Goal: Information Seeking & Learning: Learn about a topic

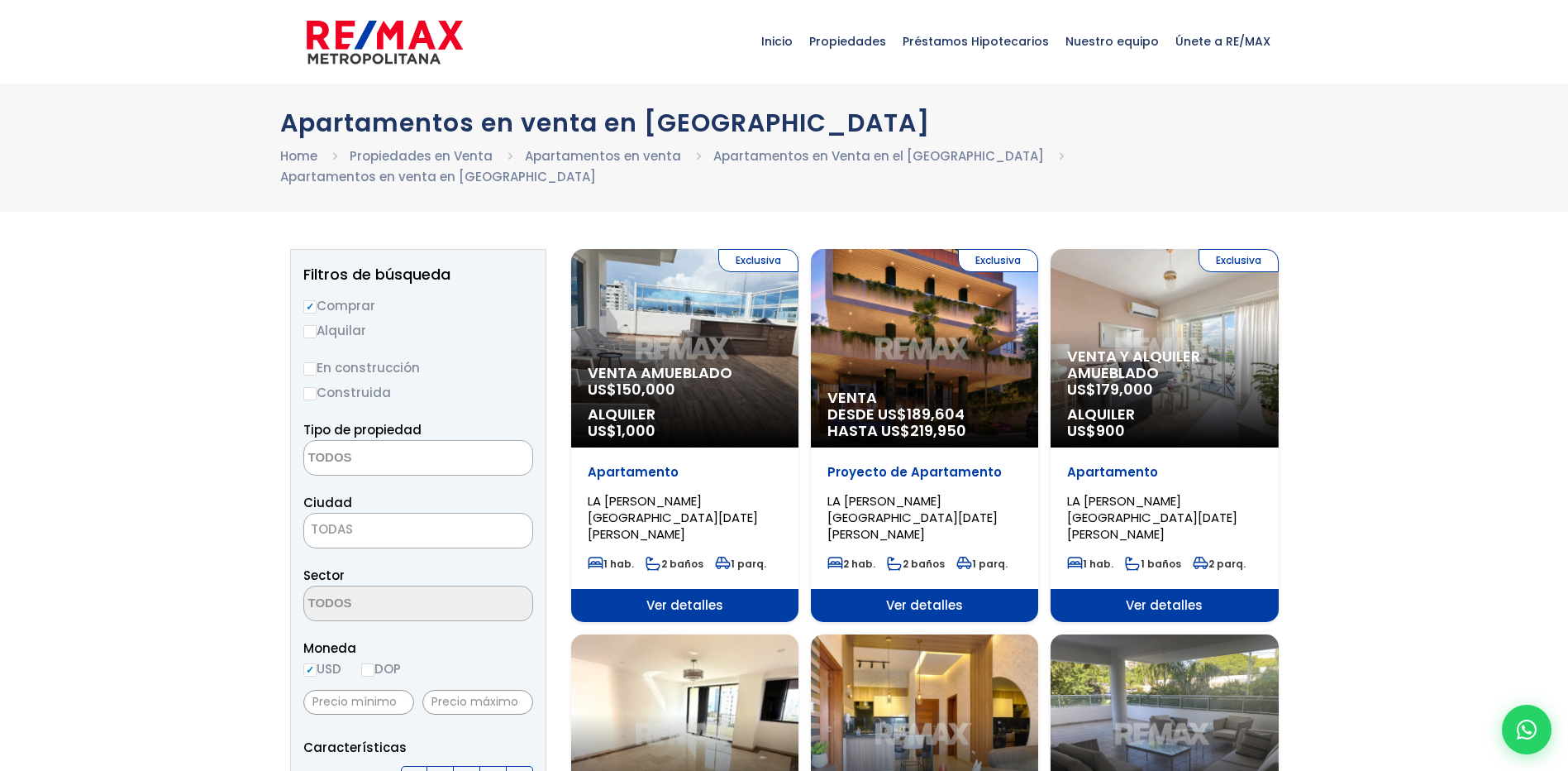
select select
click at [1195, 362] on p "Venta y alquiler amueblado US$ 179,000" at bounding box center [1164, 372] width 194 height 49
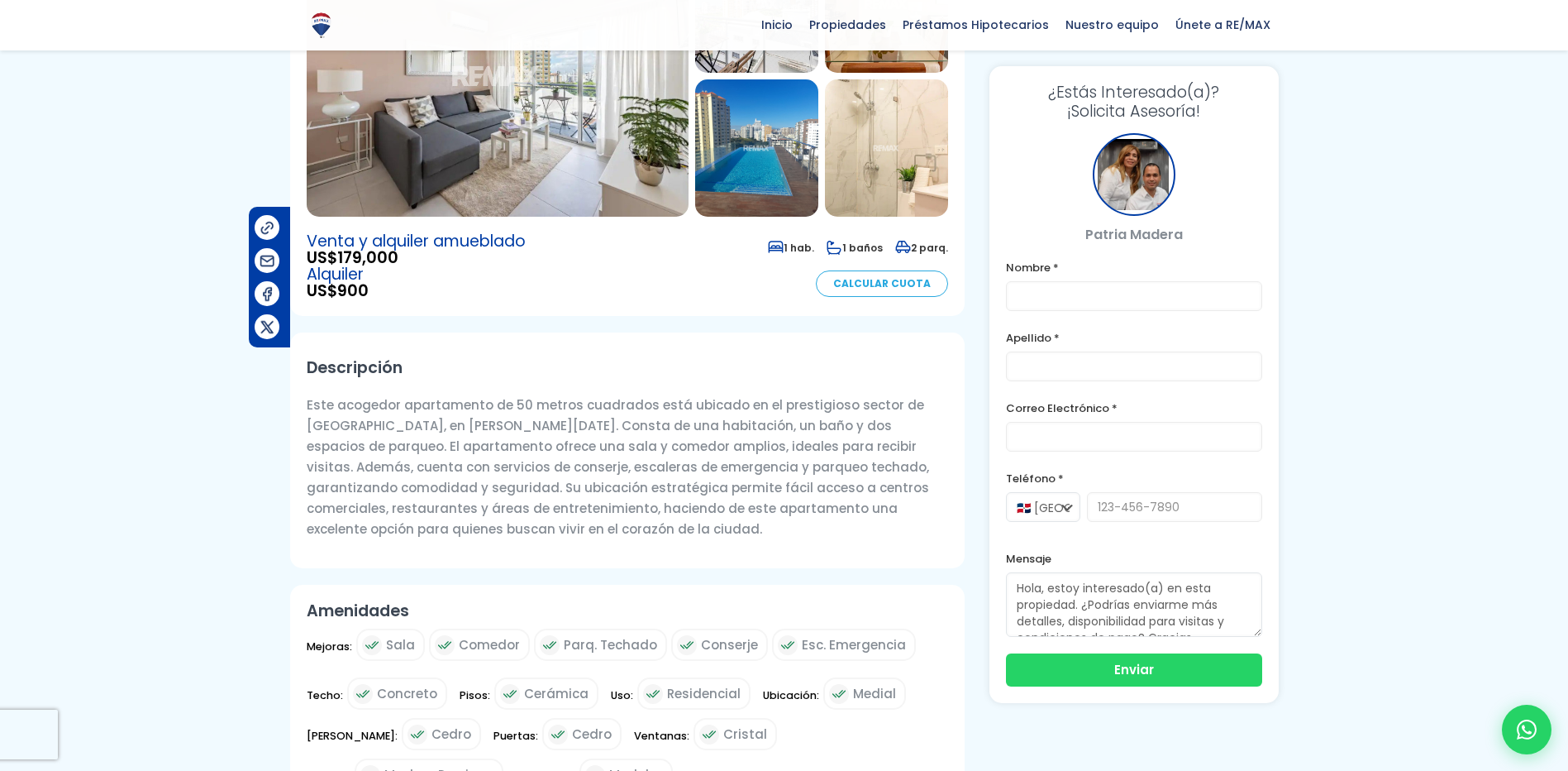
scroll to position [248, 0]
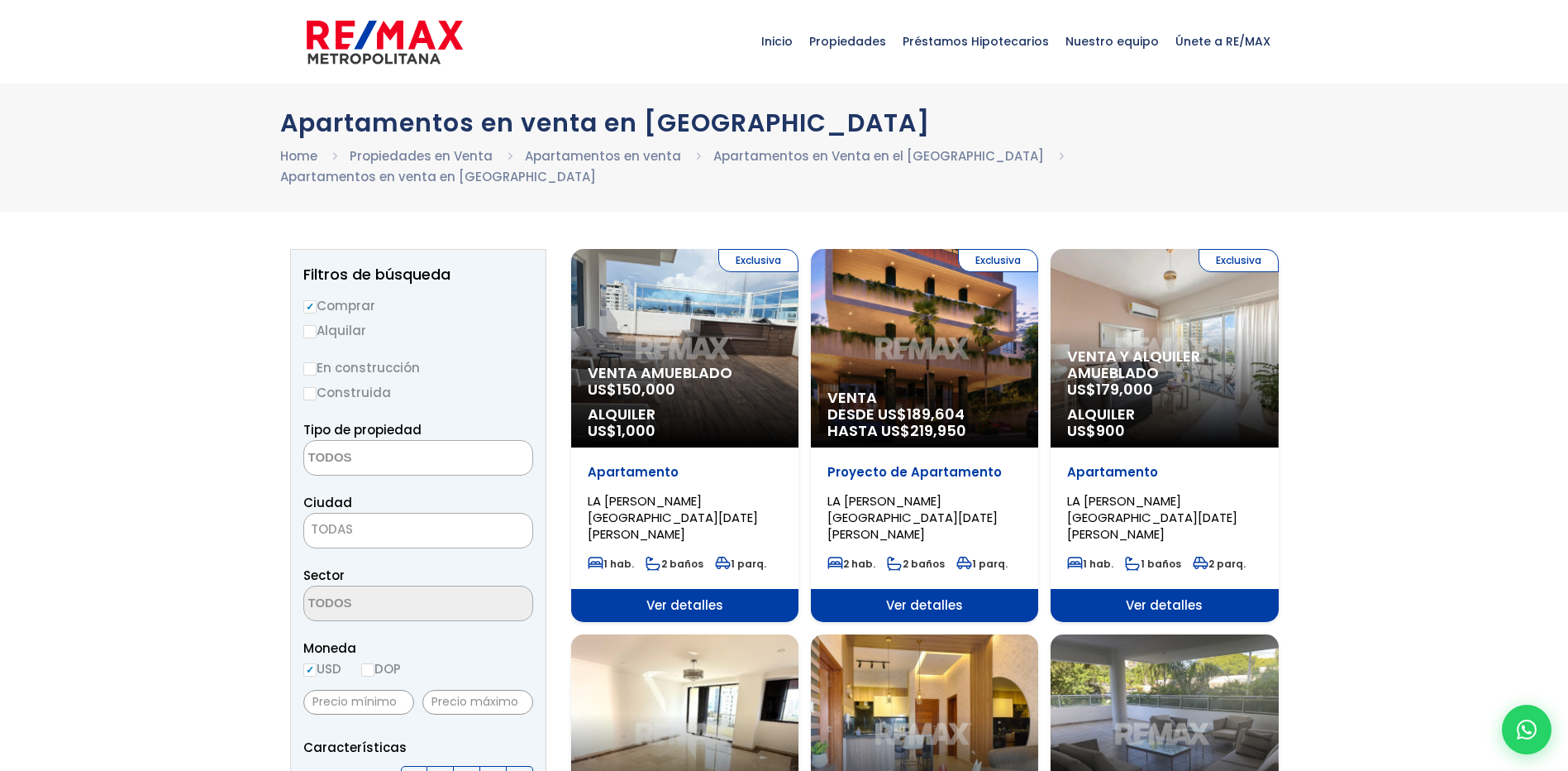
select select
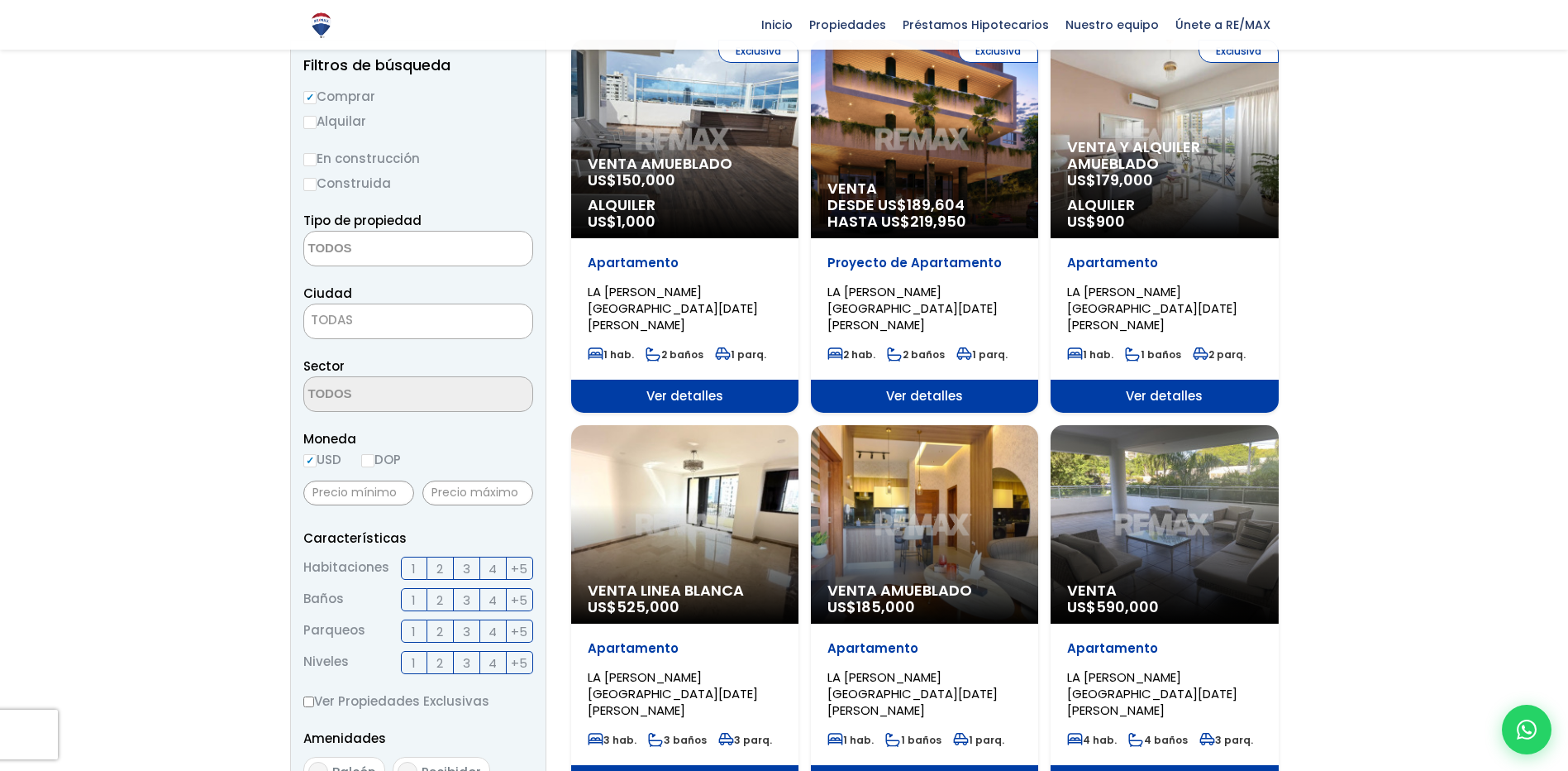
scroll to position [330, 0]
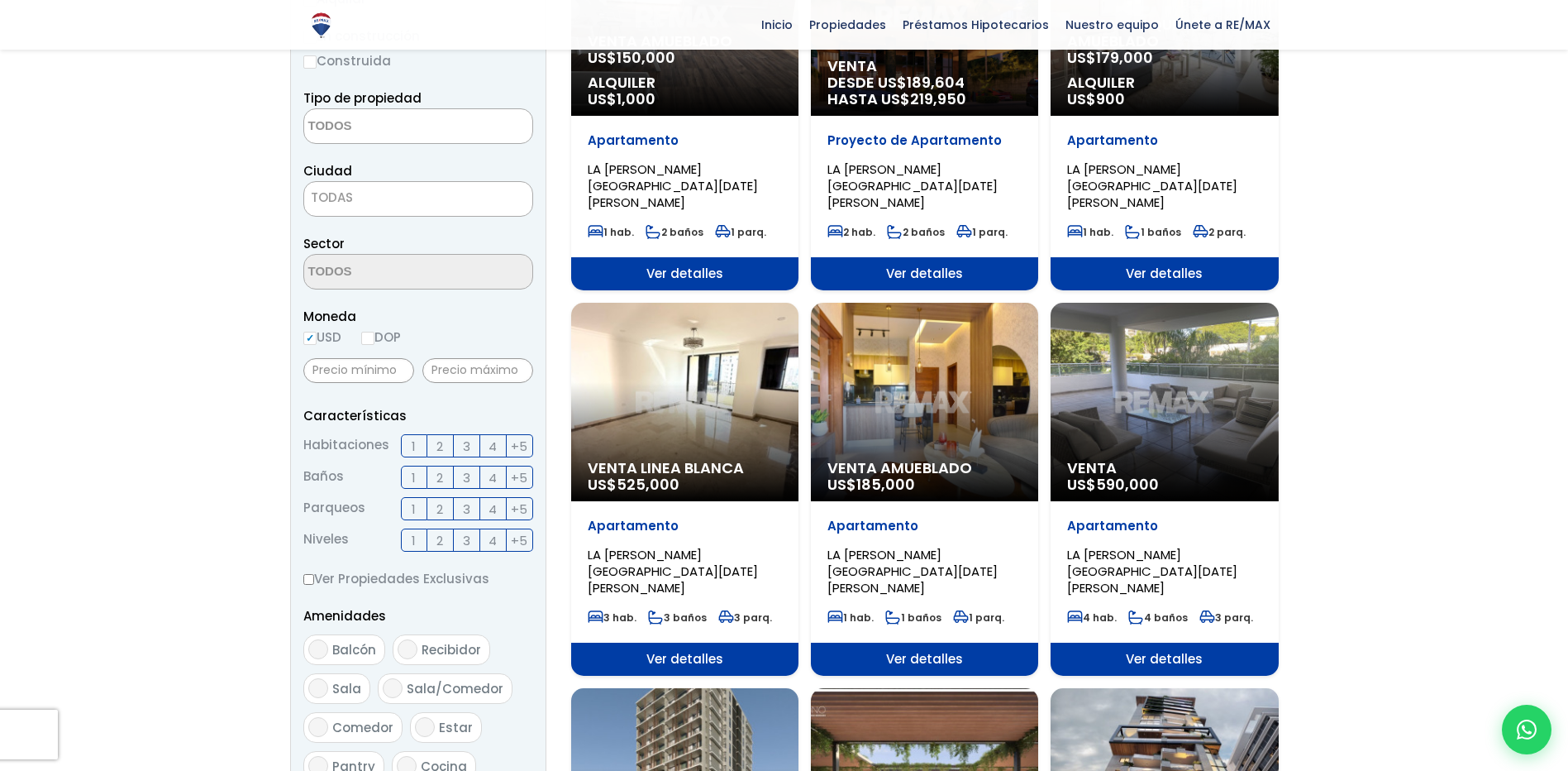
click at [735, 377] on div "Venta Linea Blanca US$ 525,000" at bounding box center [685, 402] width 227 height 199
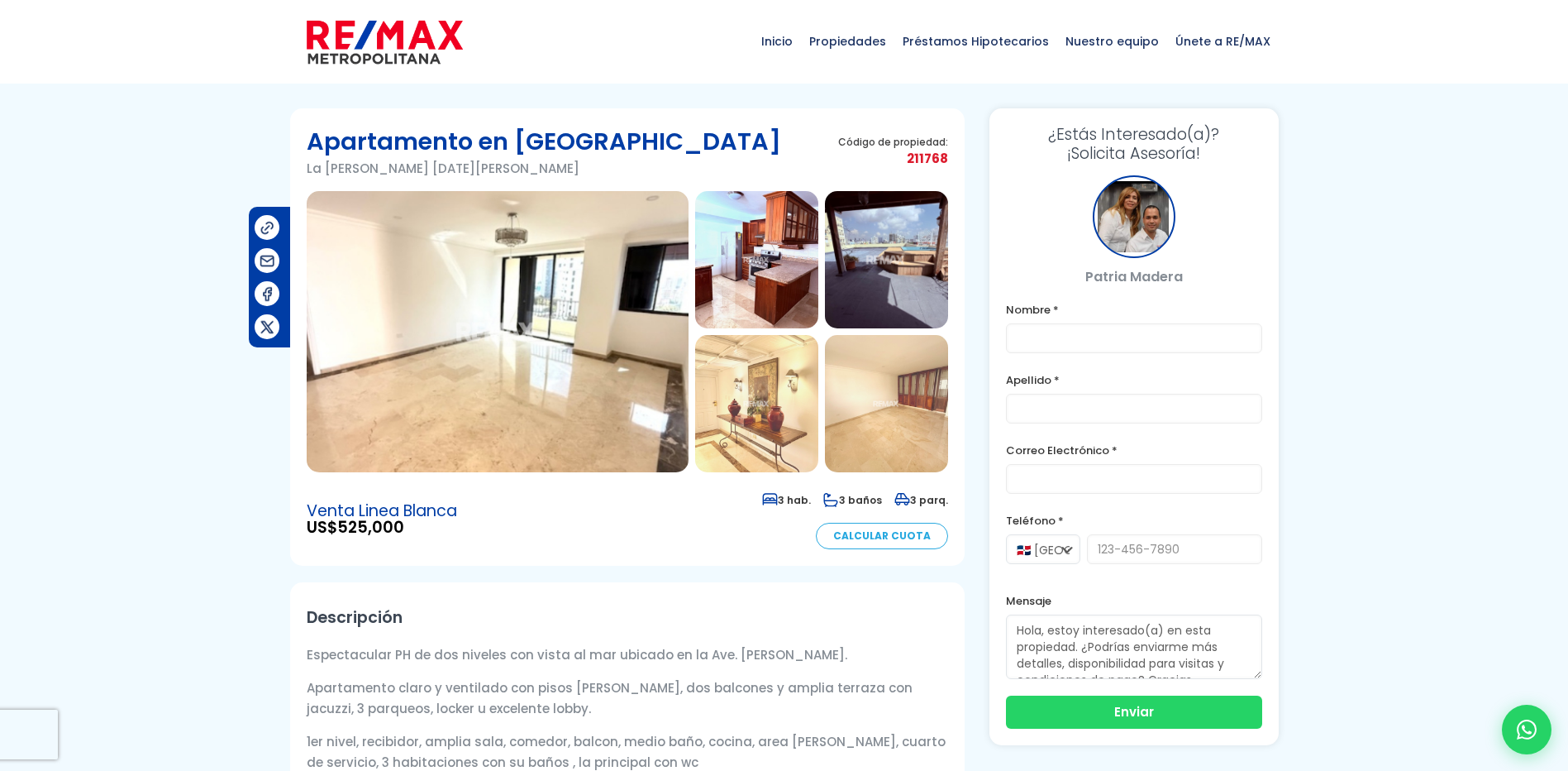
click at [582, 373] on img at bounding box center [498, 331] width 381 height 281
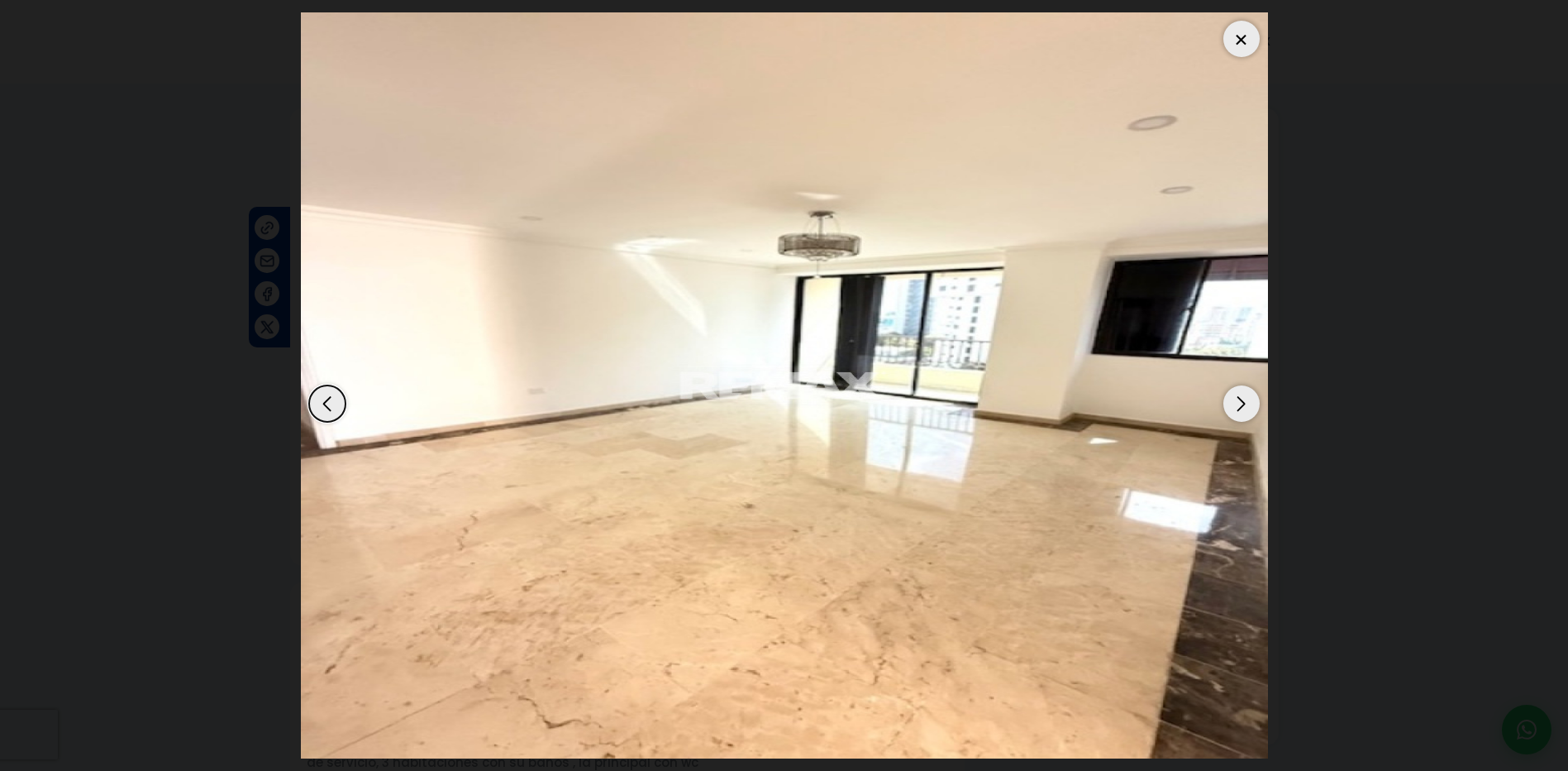
click at [1234, 395] on div "Next slide" at bounding box center [1241, 403] width 36 height 36
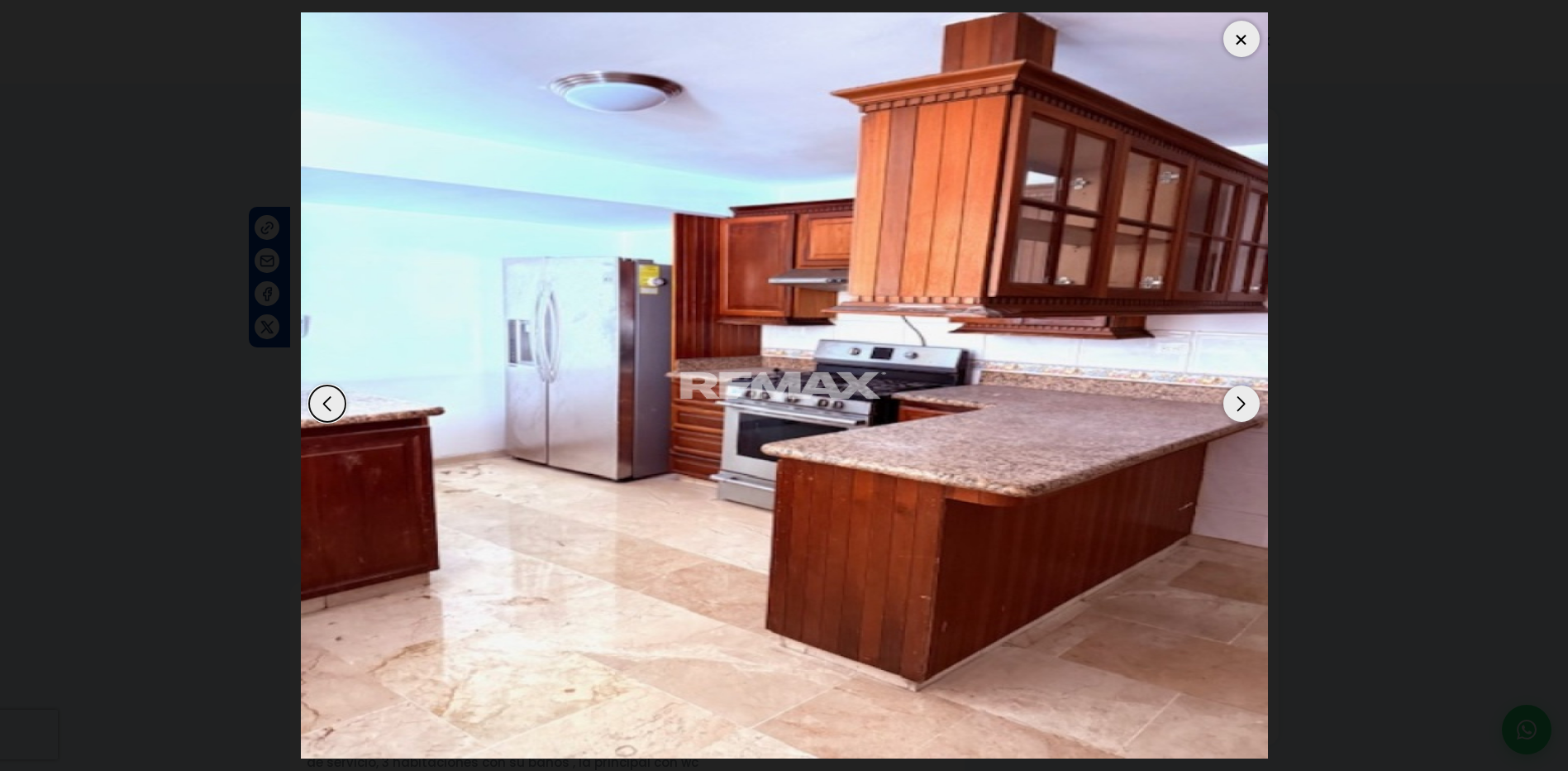
click at [1234, 395] on div "Next slide" at bounding box center [1241, 403] width 36 height 36
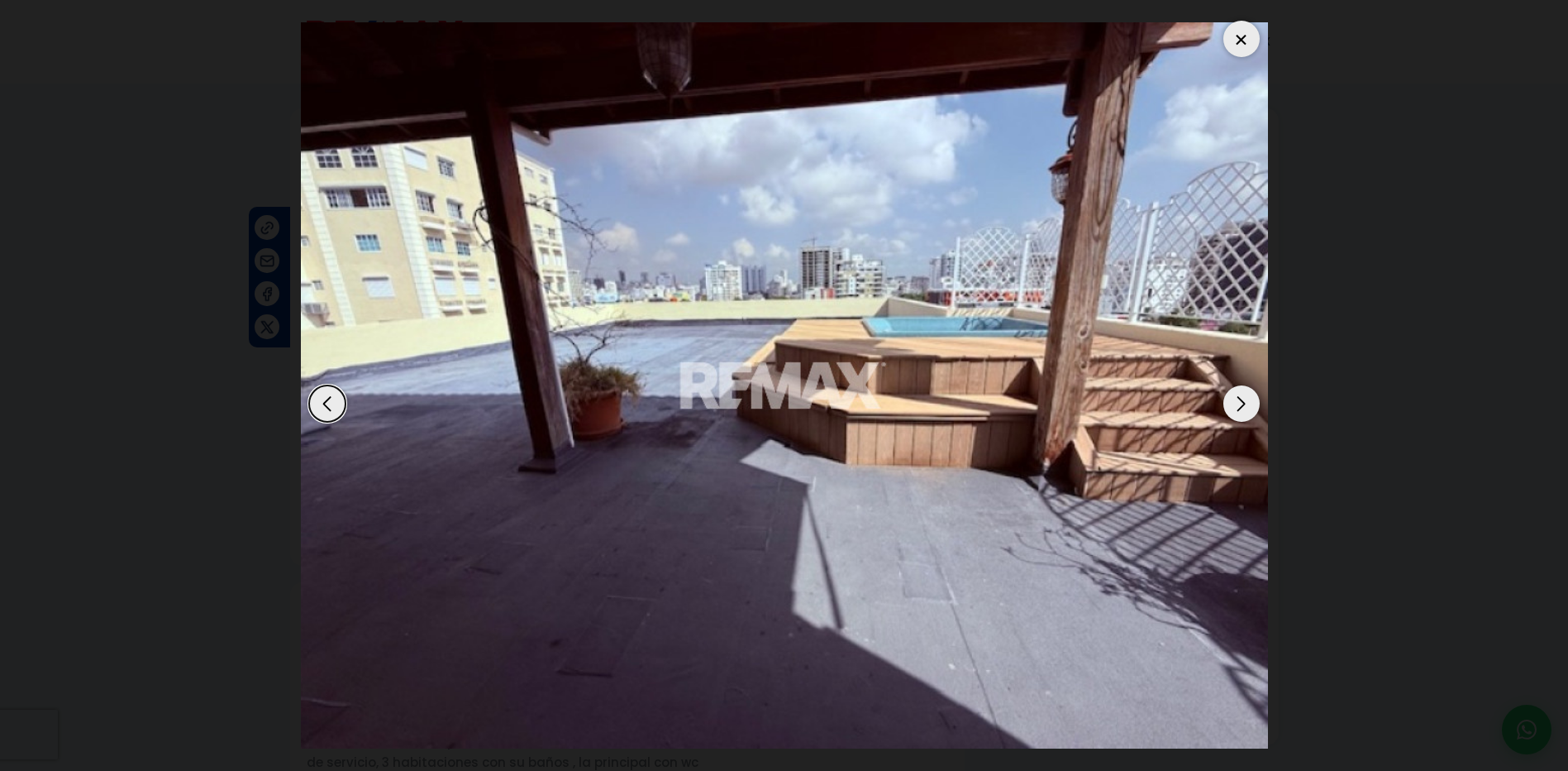
click at [1234, 395] on div "Next slide" at bounding box center [1241, 403] width 36 height 36
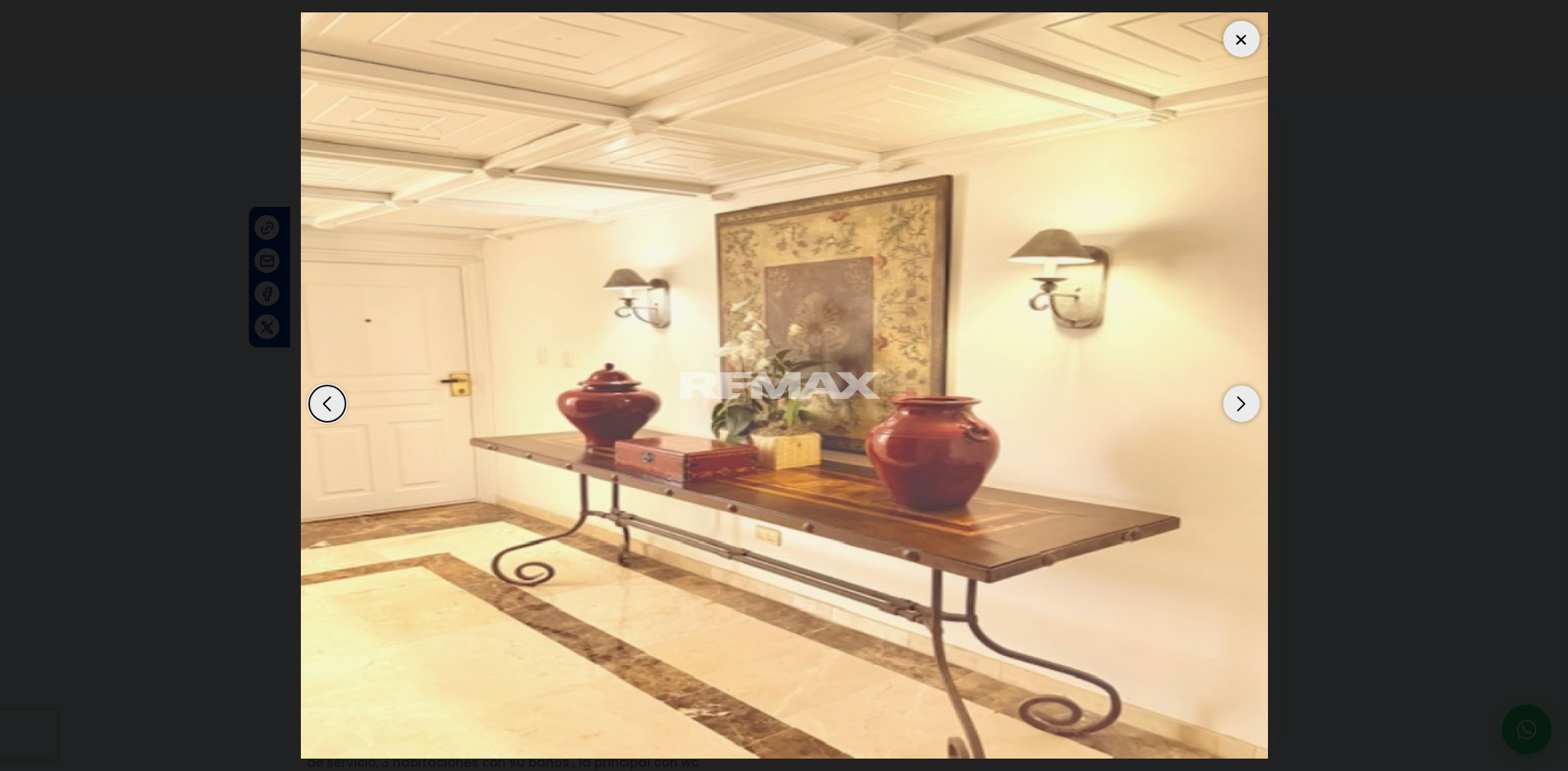
click at [1234, 395] on div "Next slide" at bounding box center [1241, 403] width 36 height 36
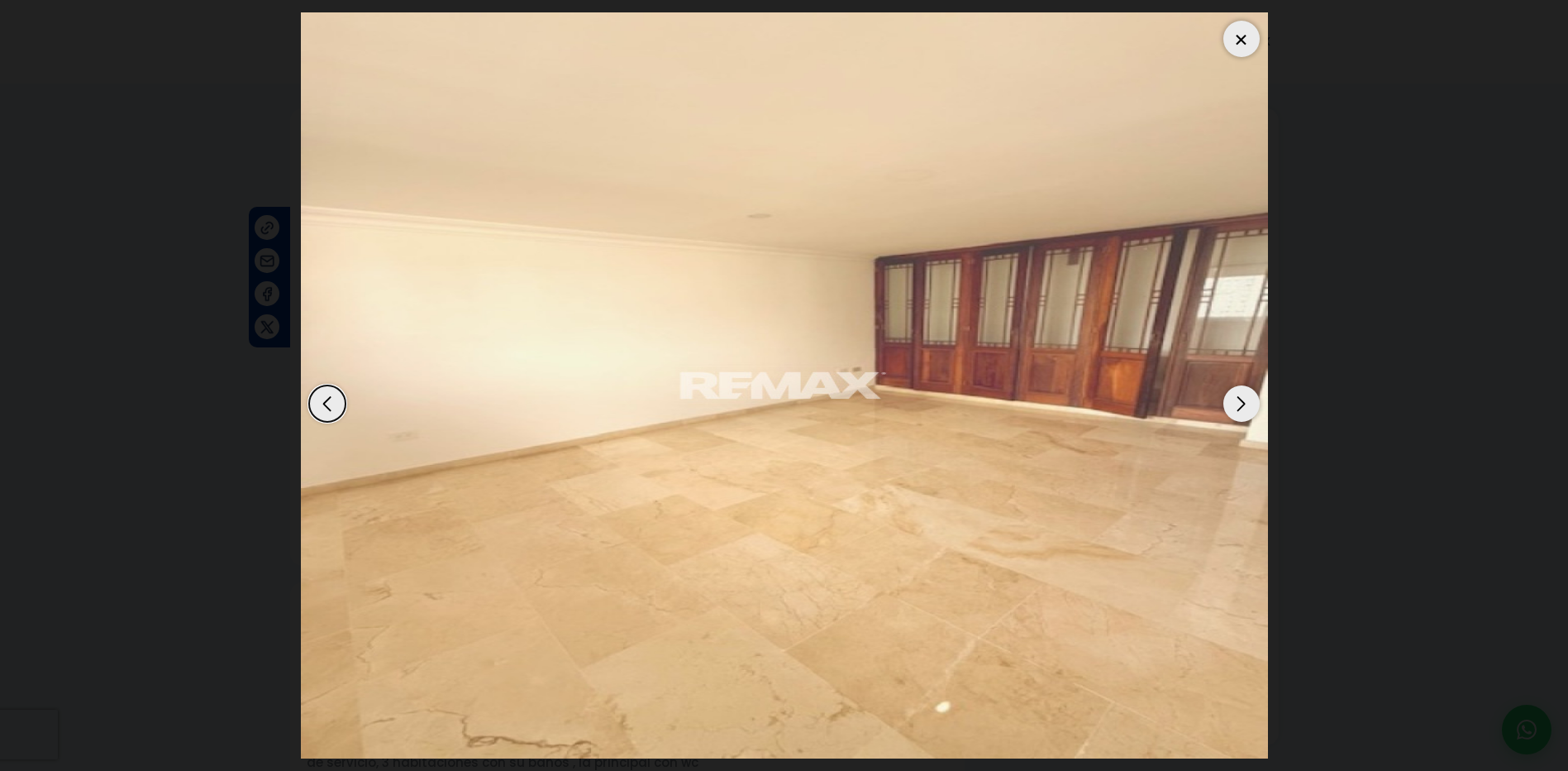
click at [1234, 395] on div "Next slide" at bounding box center [1241, 403] width 36 height 36
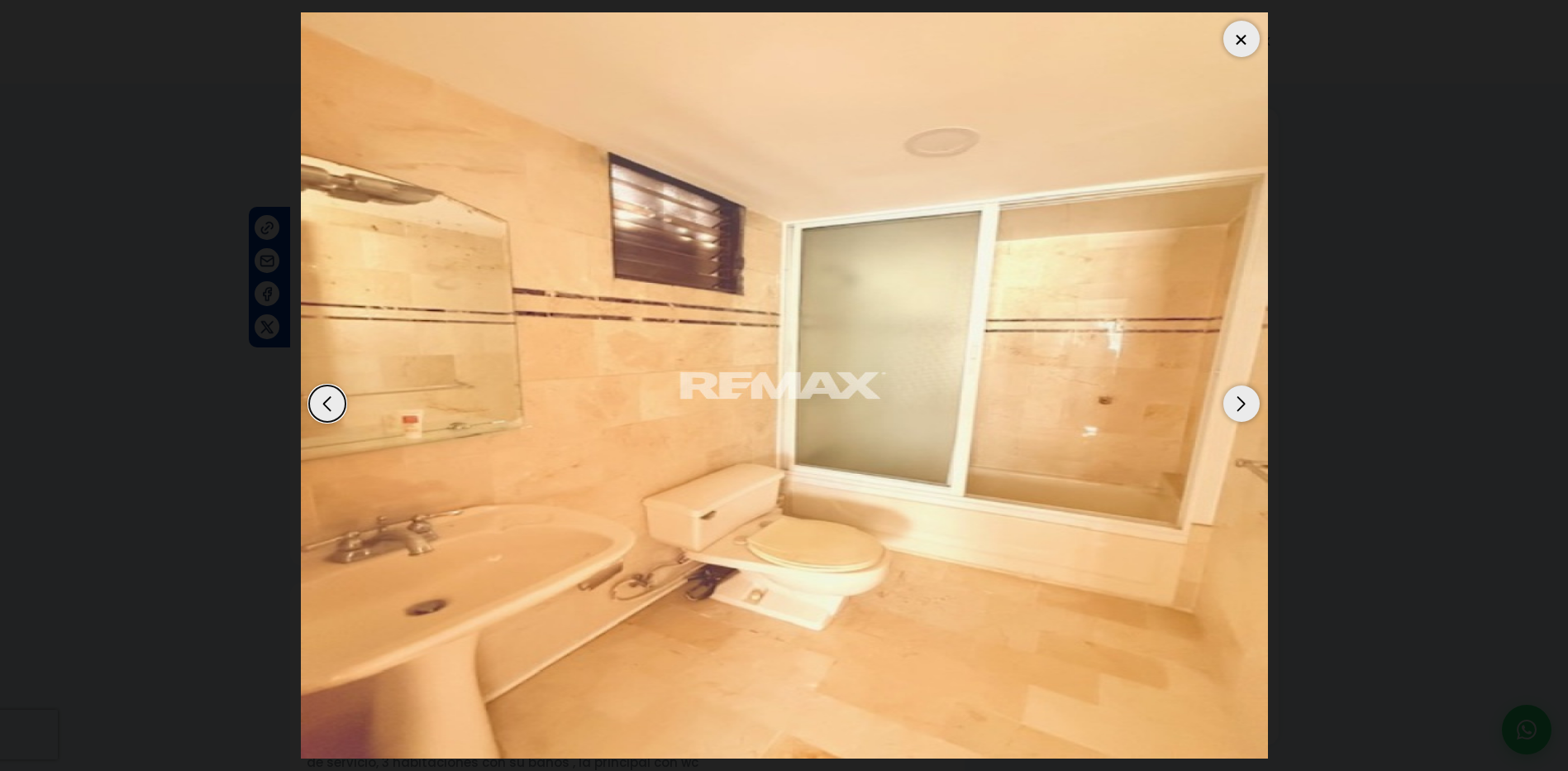
click at [1234, 395] on div "Next slide" at bounding box center [1241, 403] width 36 height 36
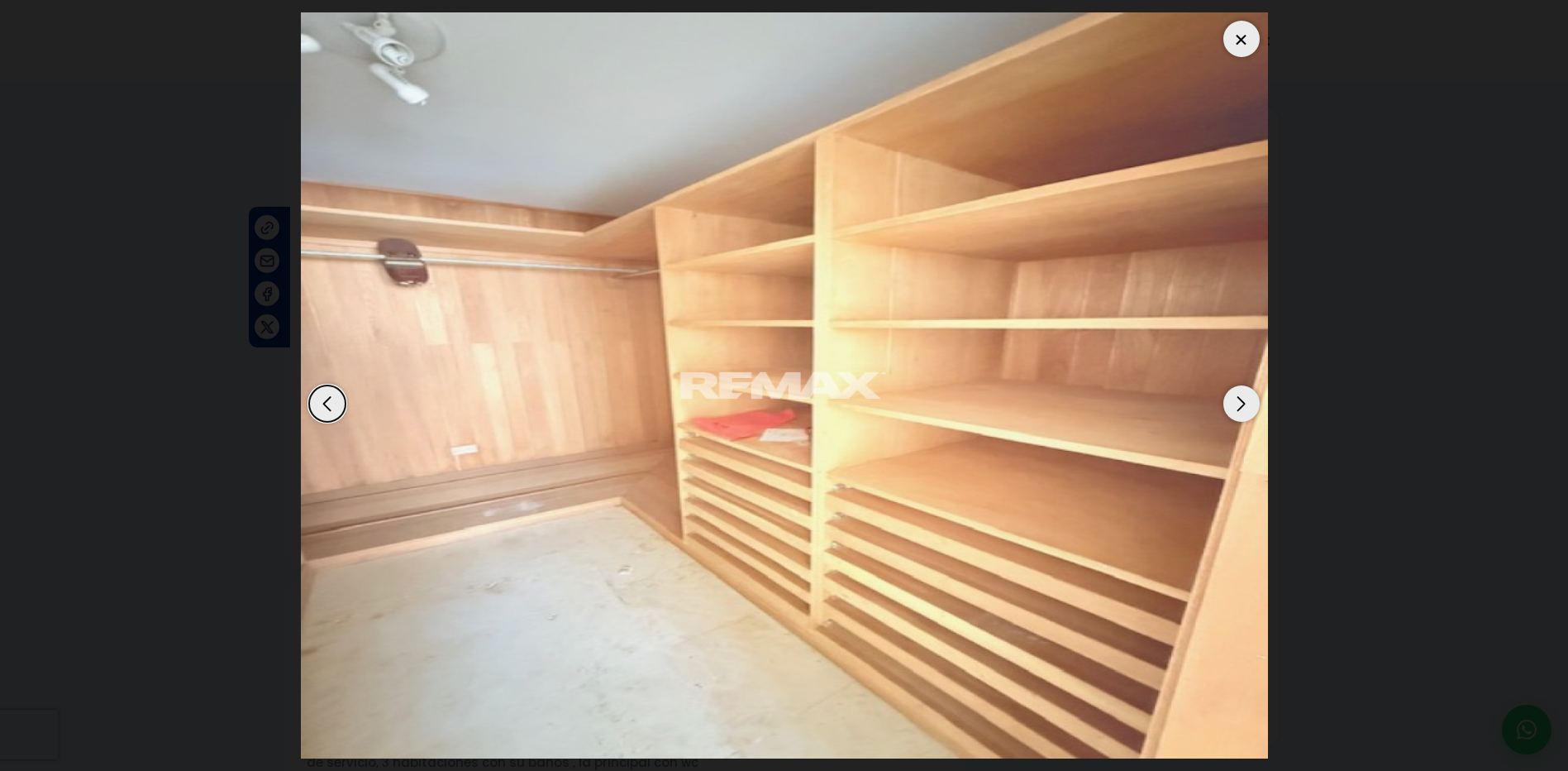
click at [1234, 395] on div "Next slide" at bounding box center [1241, 403] width 36 height 36
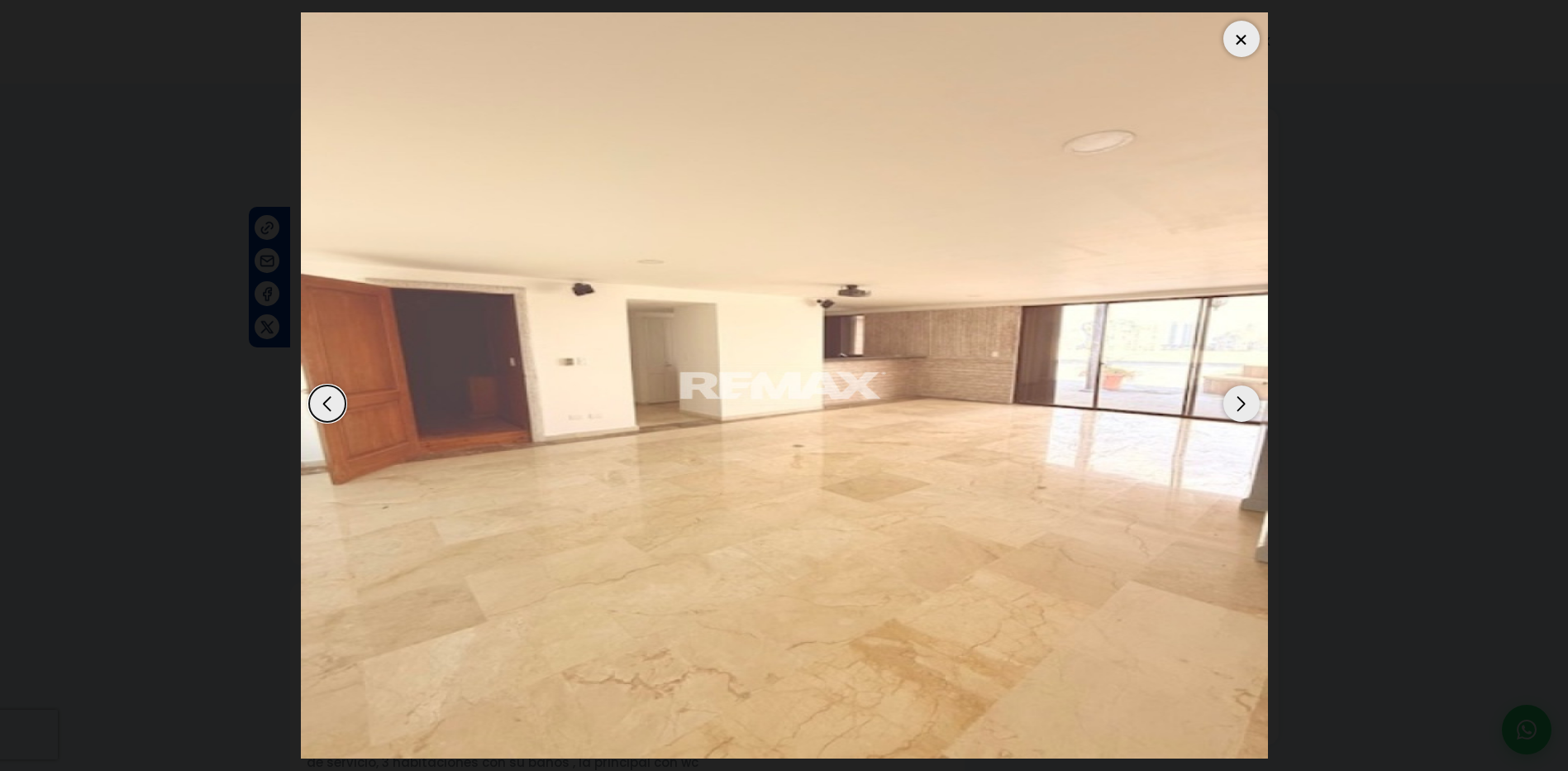
click at [1234, 396] on div "Next slide" at bounding box center [1241, 403] width 36 height 36
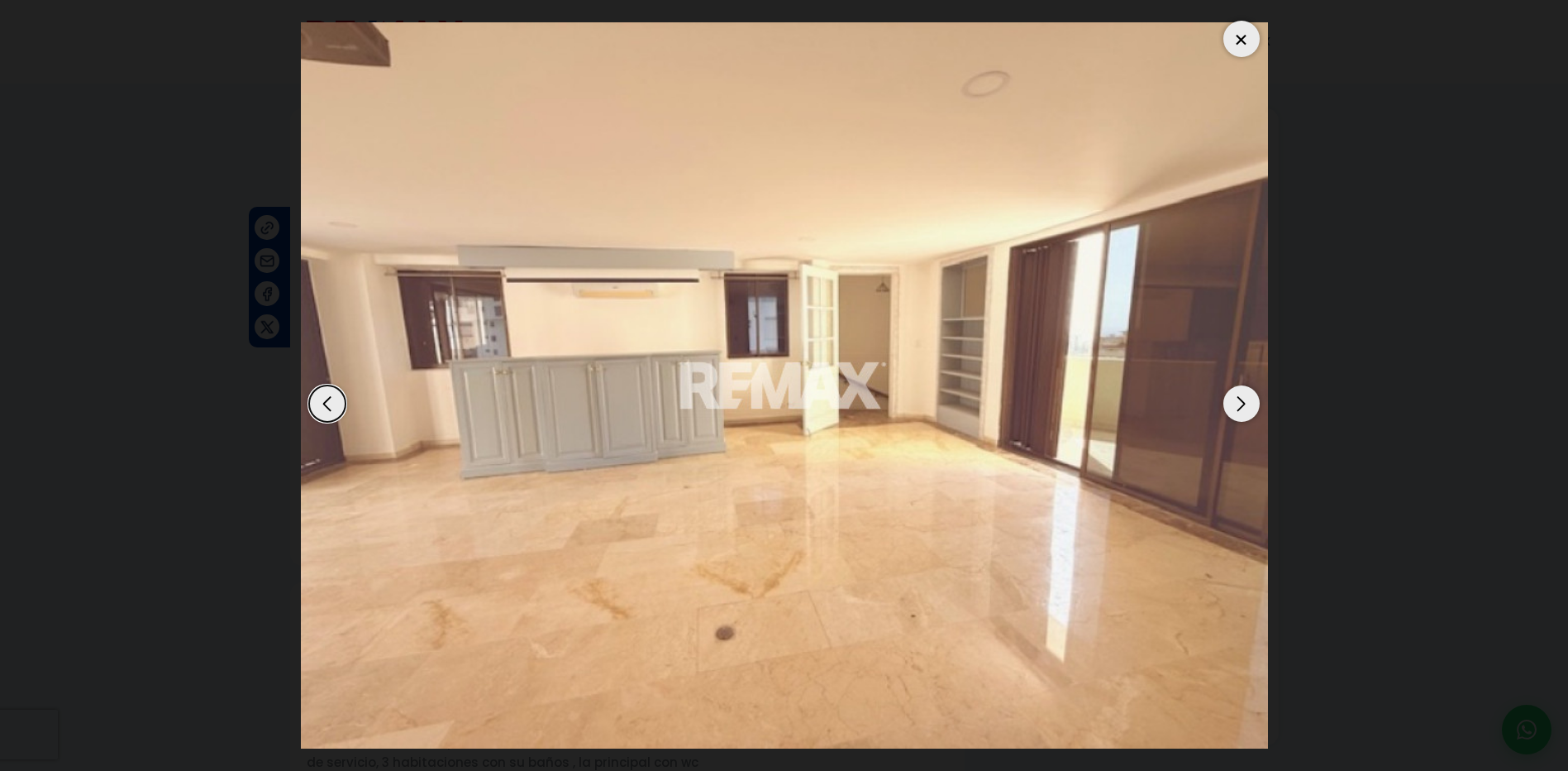
click at [1234, 396] on div "Next slide" at bounding box center [1241, 403] width 36 height 36
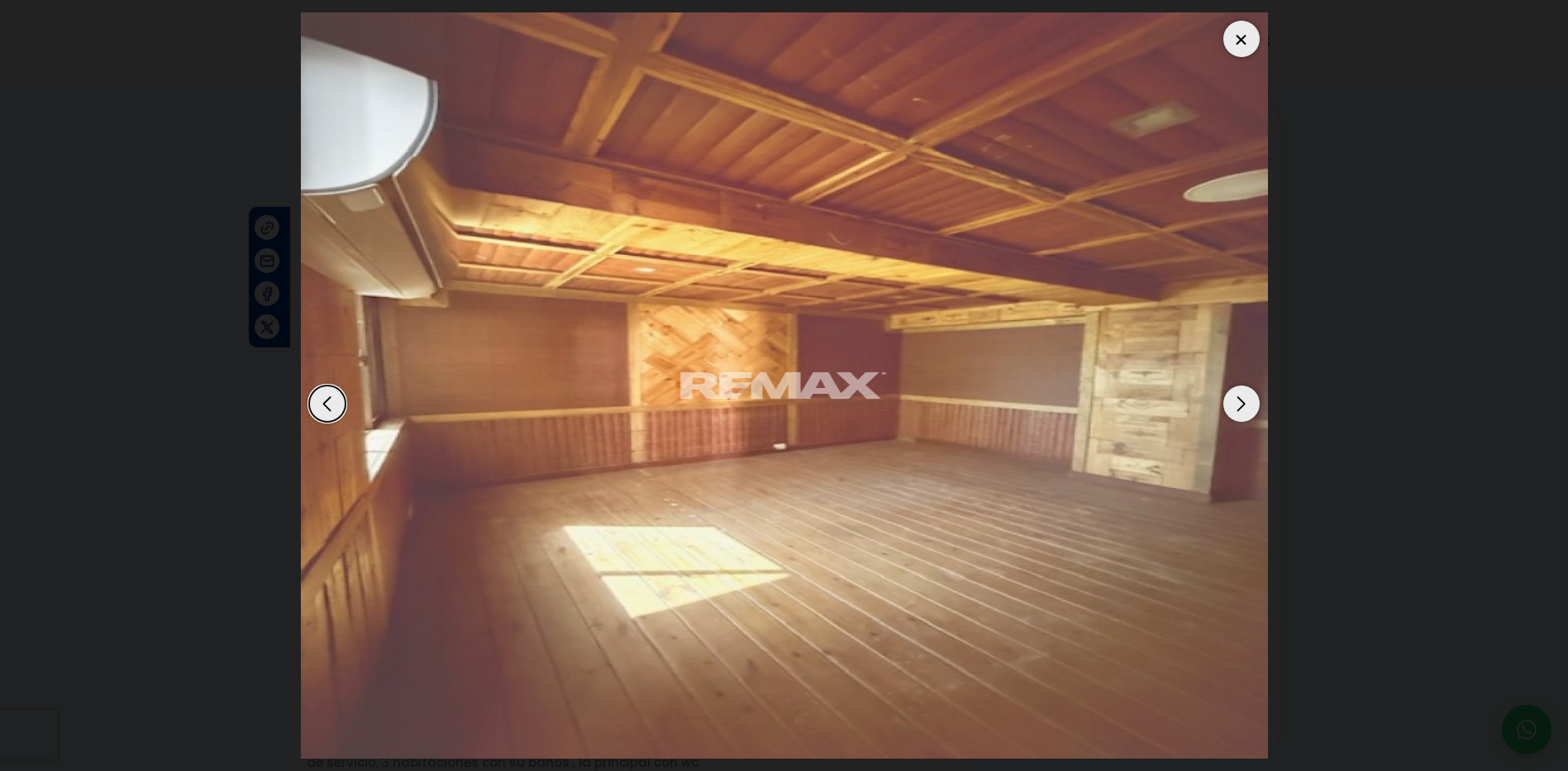
click at [1234, 396] on div "Next slide" at bounding box center [1241, 403] width 36 height 36
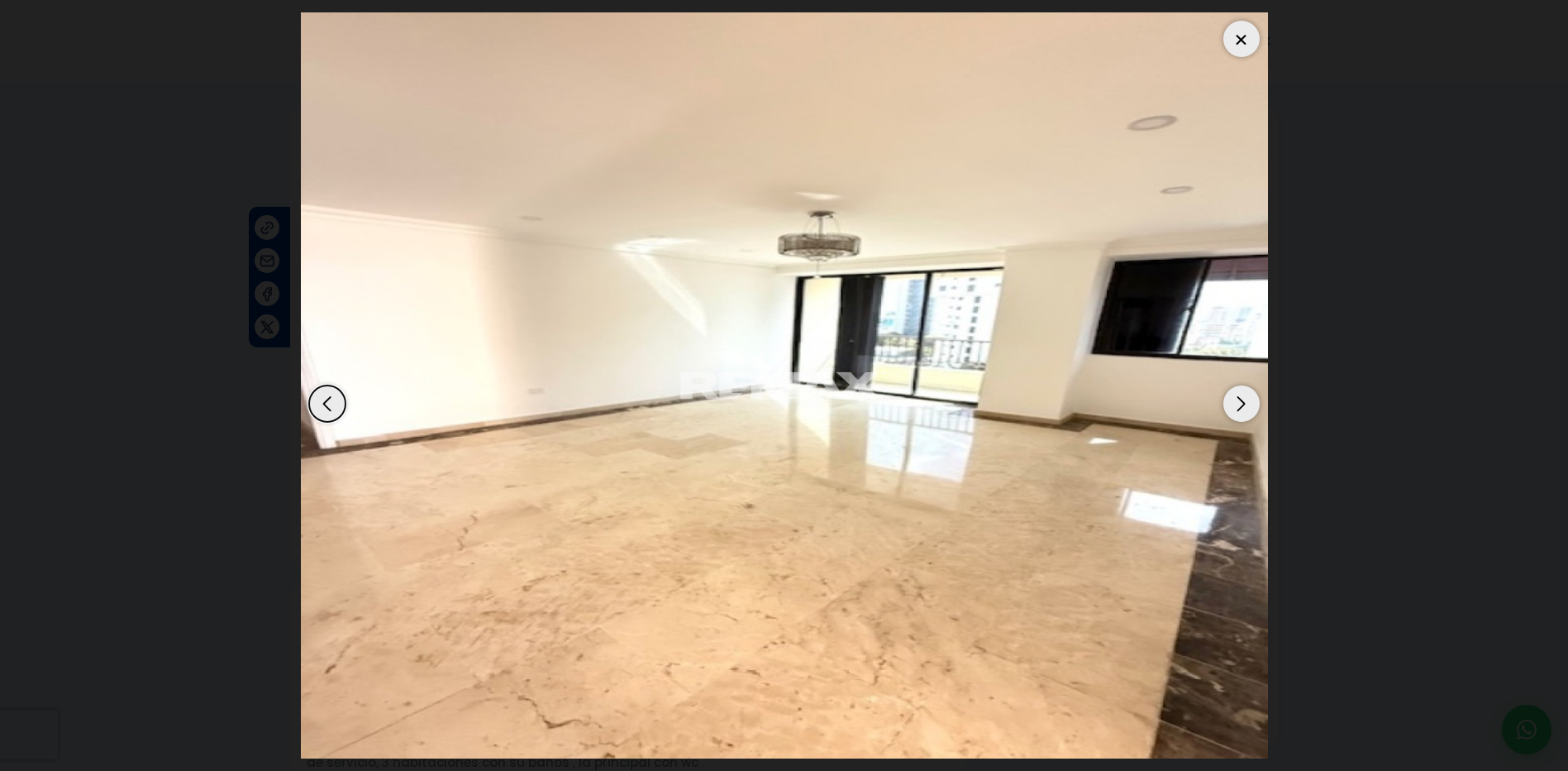
click at [1234, 396] on div "Next slide" at bounding box center [1241, 403] width 36 height 36
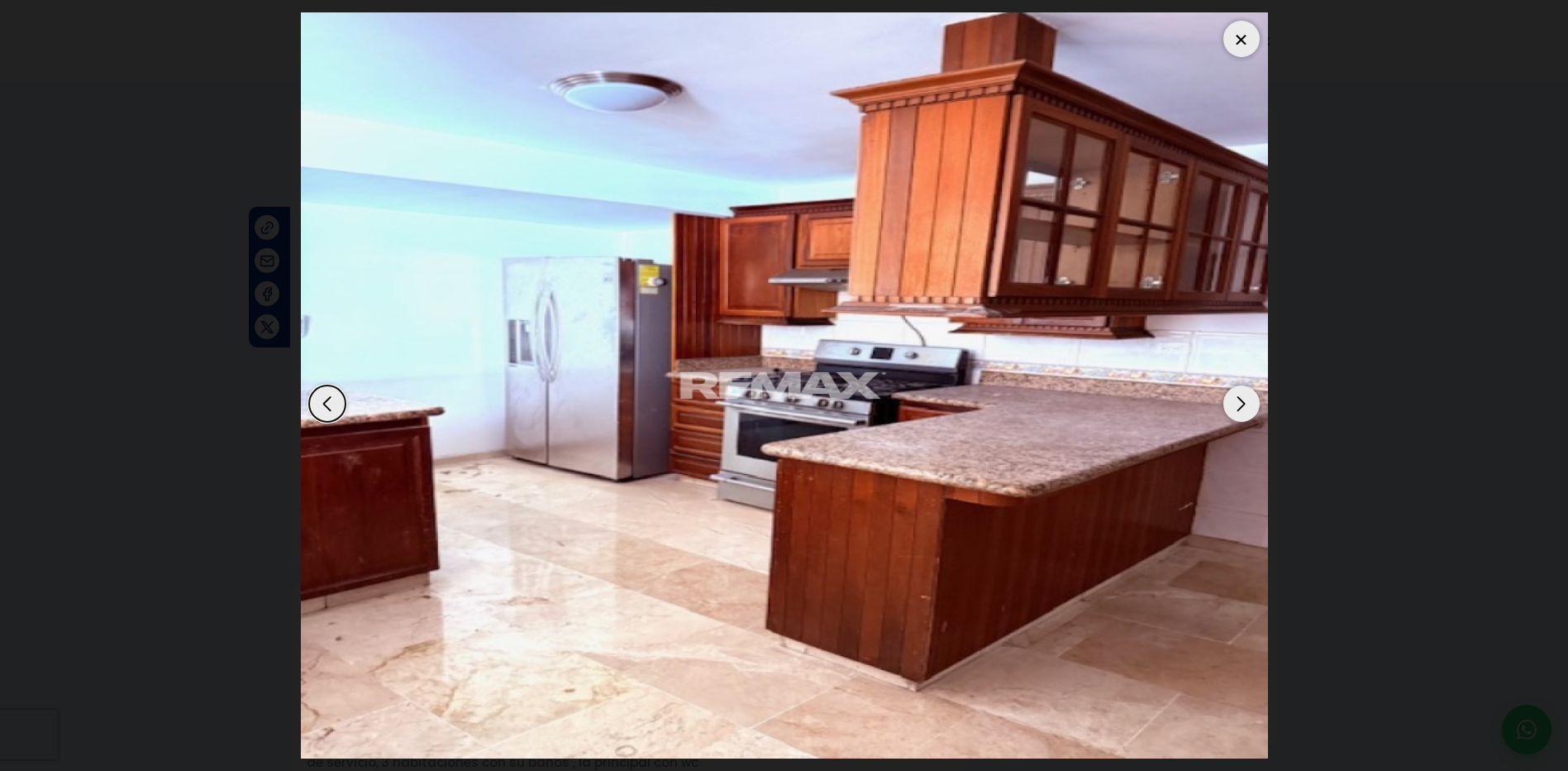
click at [1234, 396] on div "Next slide" at bounding box center [1241, 403] width 36 height 36
